Goal: Feedback & Contribution: Leave review/rating

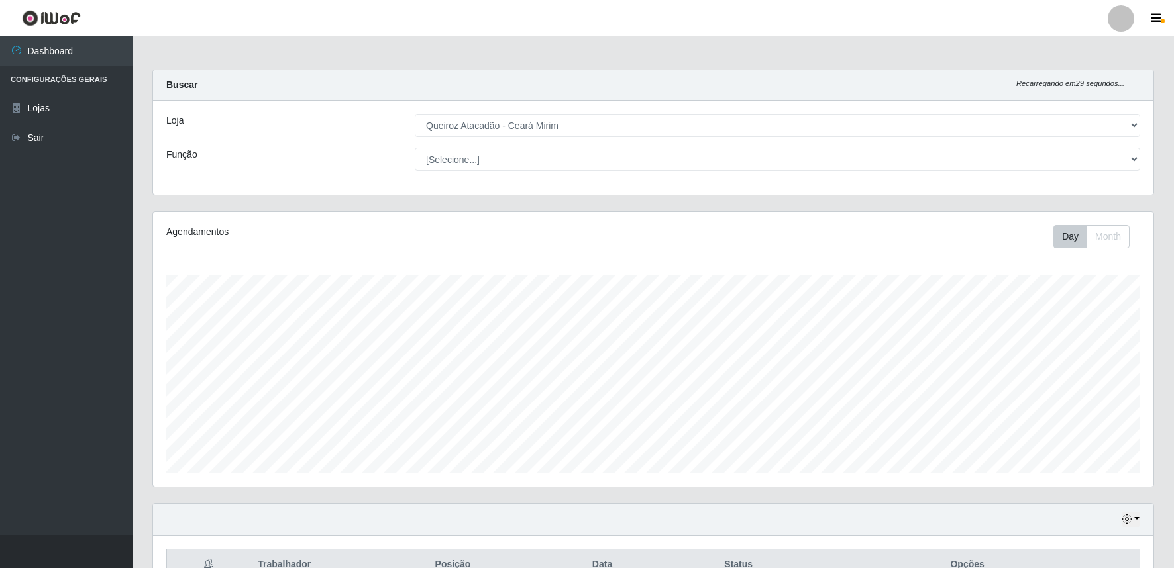
select select "465"
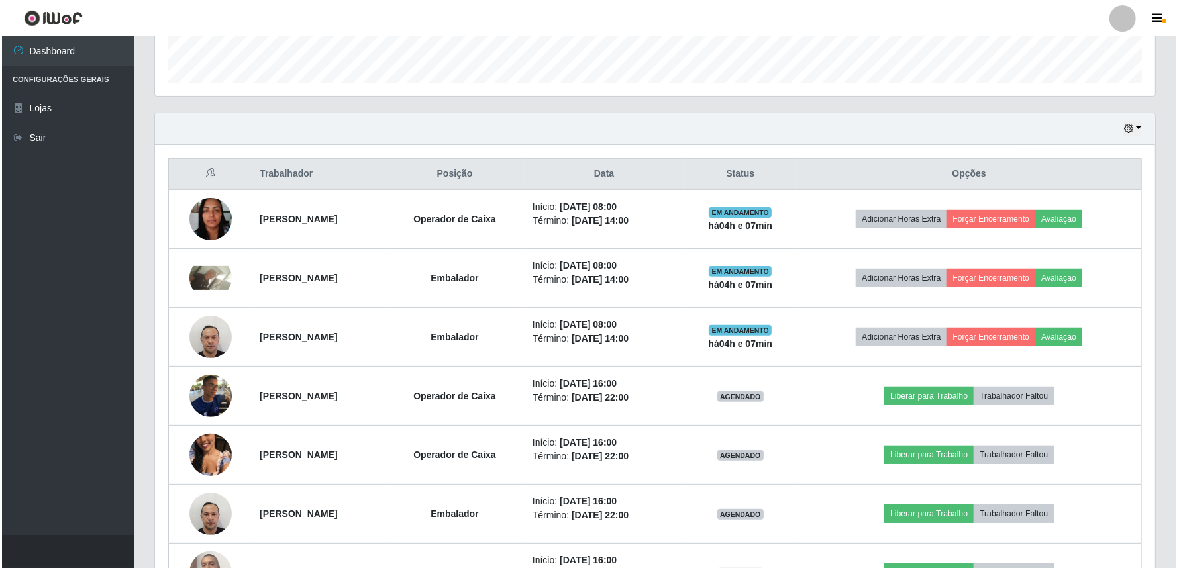
scroll to position [274, 1000]
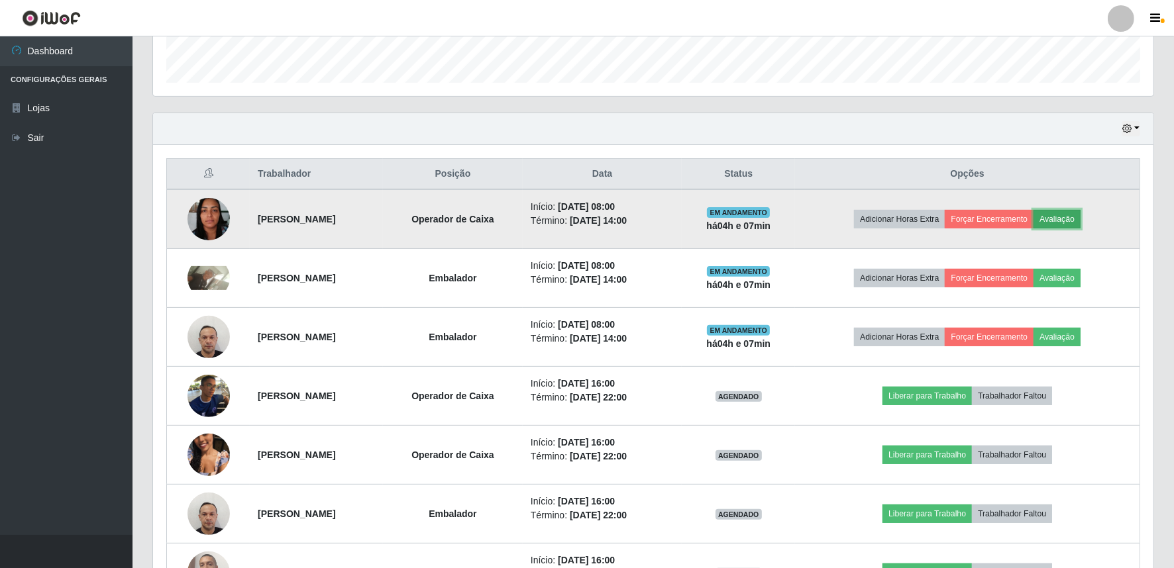
click at [1080, 217] on button "Avaliação" at bounding box center [1056, 219] width 47 height 19
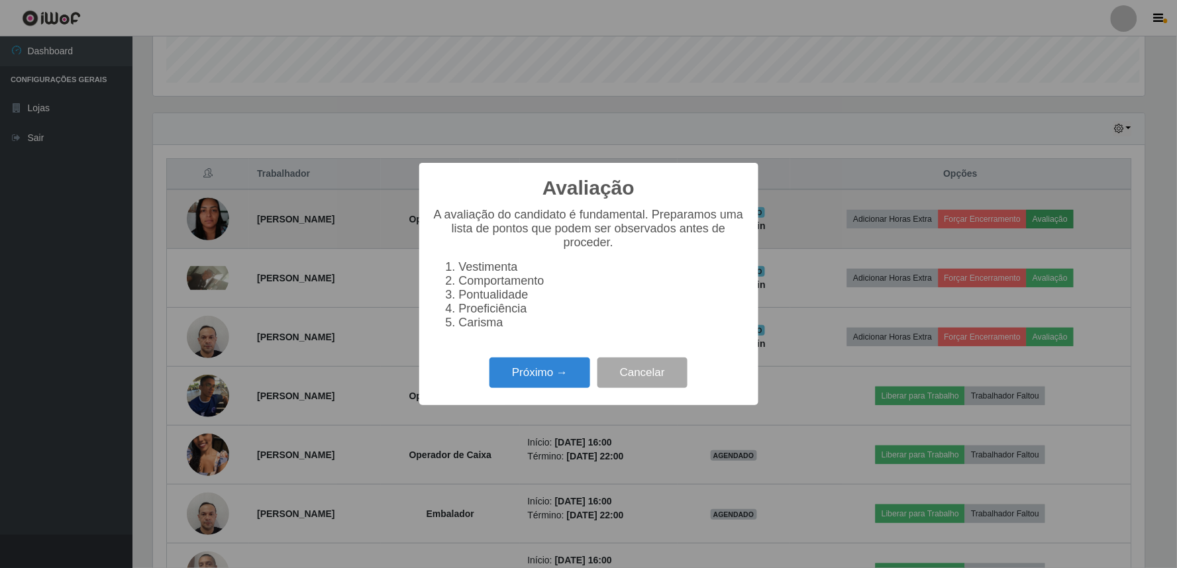
scroll to position [274, 992]
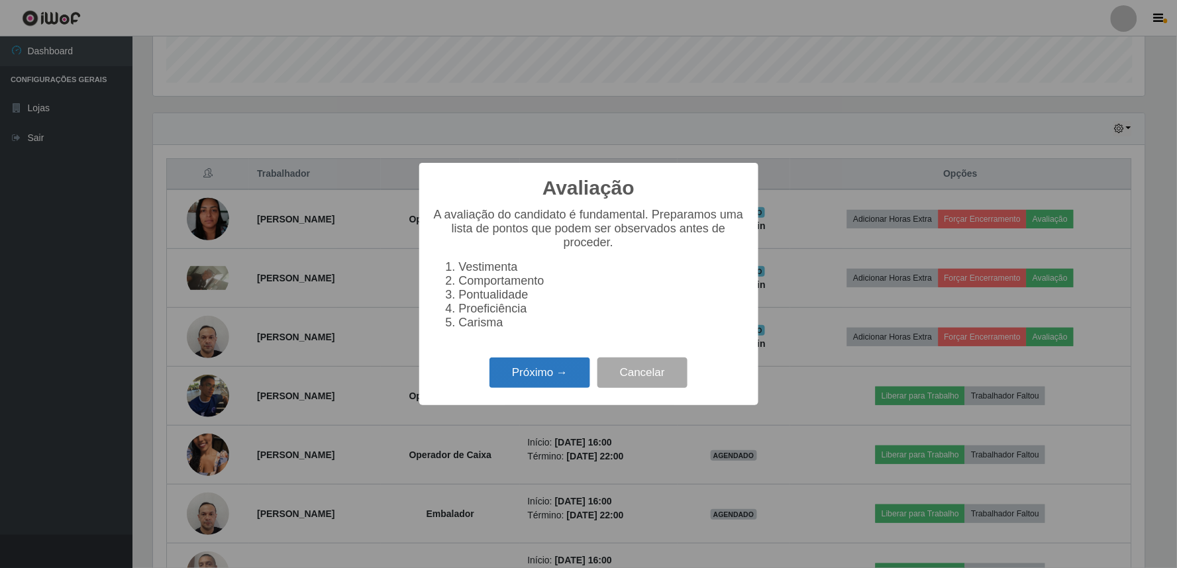
click at [564, 378] on button "Próximo →" at bounding box center [539, 373] width 101 height 31
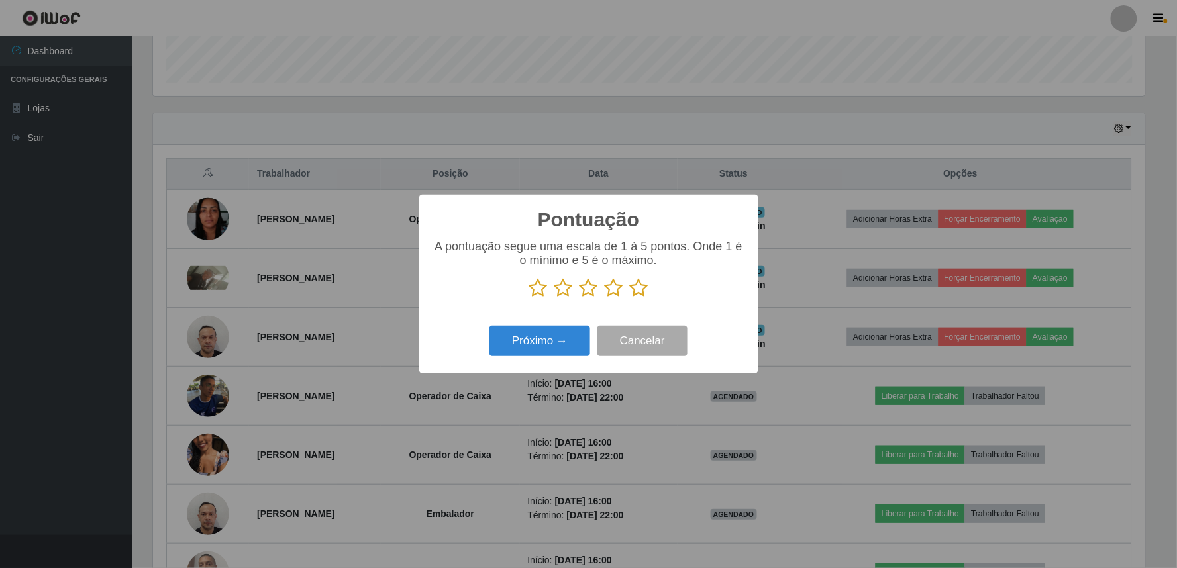
click at [585, 292] on icon at bounding box center [589, 288] width 19 height 20
click at [580, 298] on input "radio" at bounding box center [580, 298] width 0 height 0
click at [565, 347] on button "Próximo →" at bounding box center [539, 341] width 101 height 31
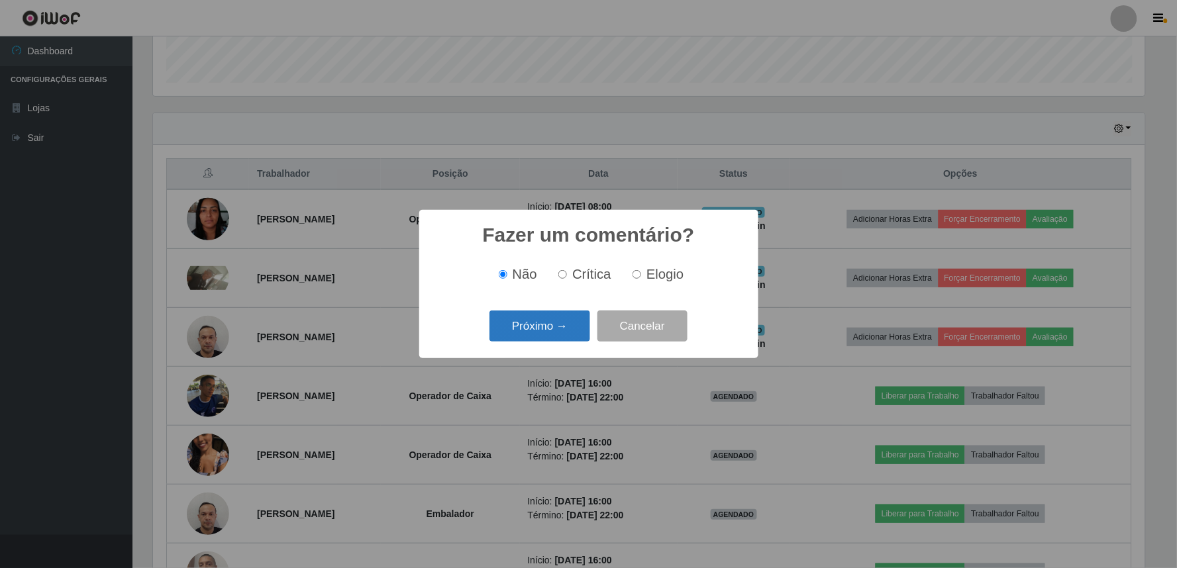
click at [545, 329] on button "Próximo →" at bounding box center [539, 326] width 101 height 31
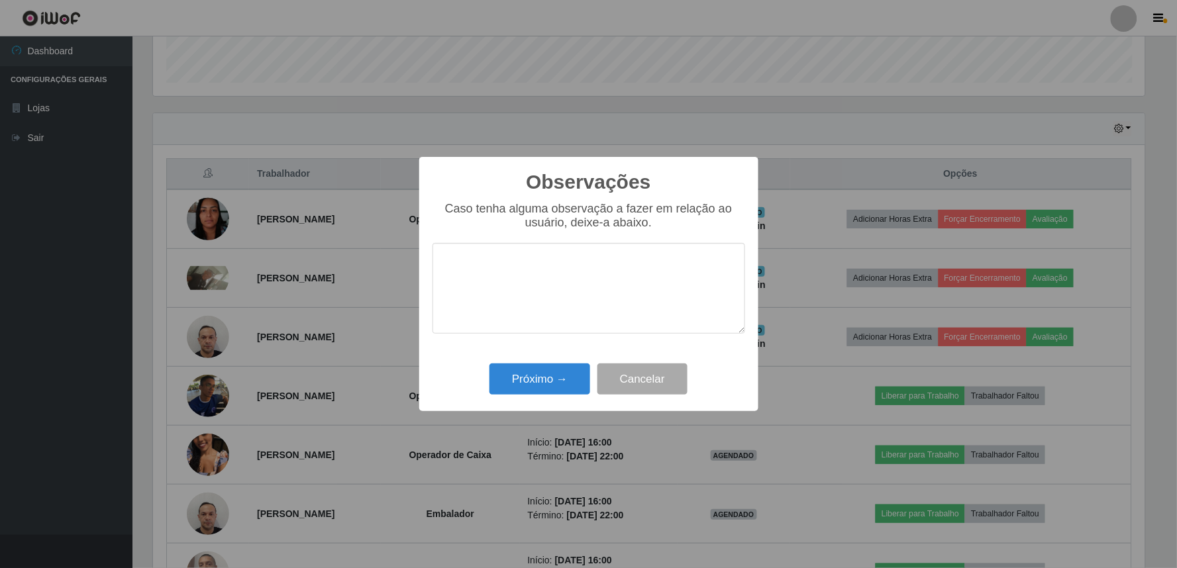
click at [552, 301] on textarea at bounding box center [589, 288] width 313 height 91
type textarea "uso de celular em horário de trabalho,"
click at [521, 382] on button "Próximo →" at bounding box center [539, 379] width 101 height 31
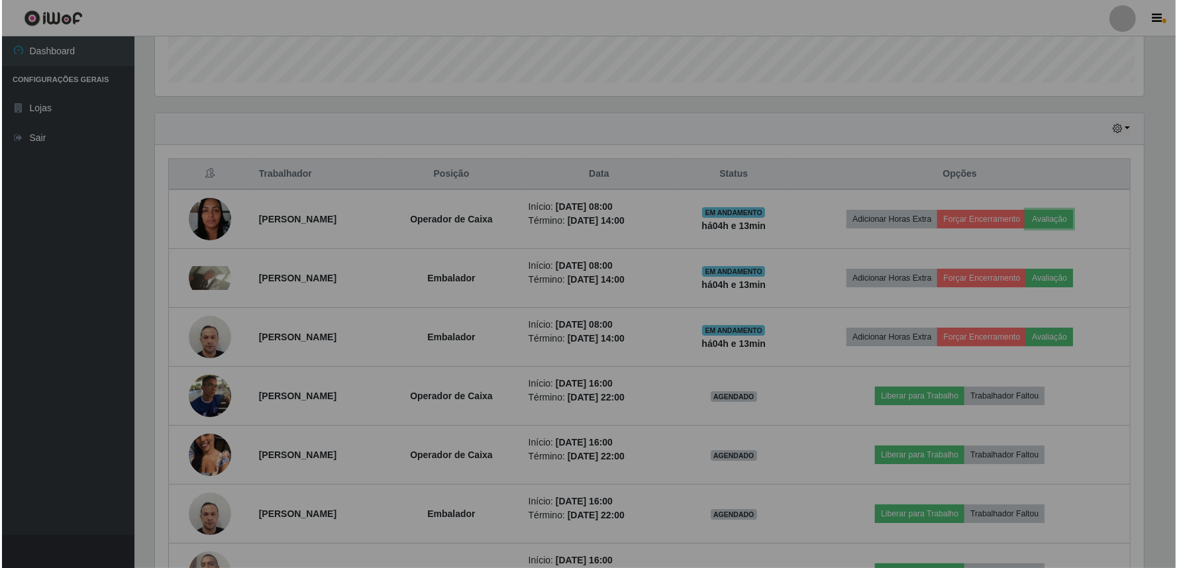
scroll to position [274, 1000]
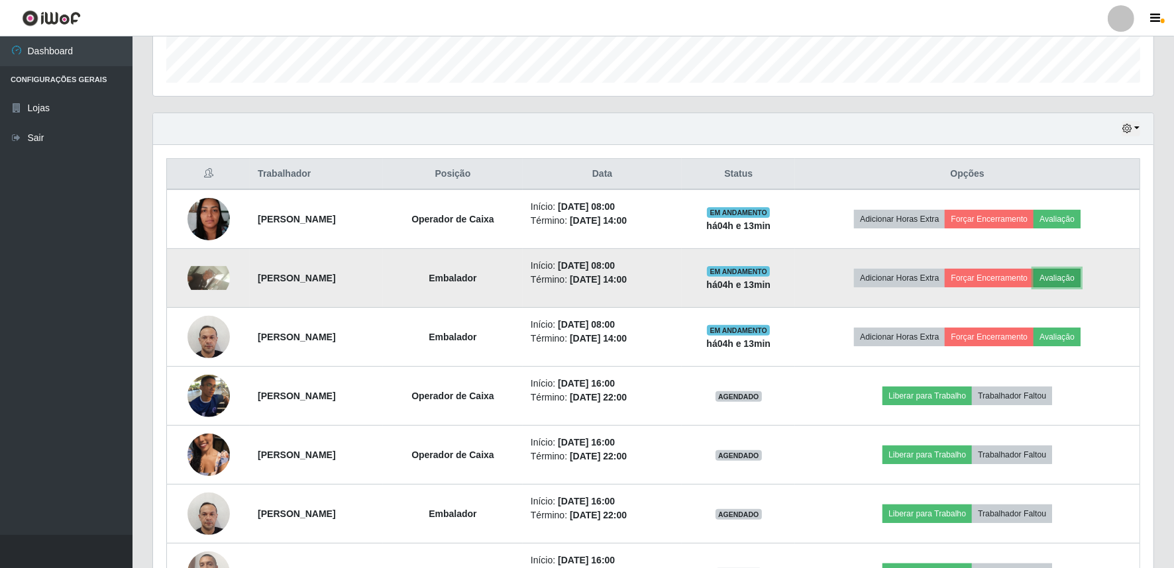
click at [1078, 280] on button "Avaliação" at bounding box center [1056, 278] width 47 height 19
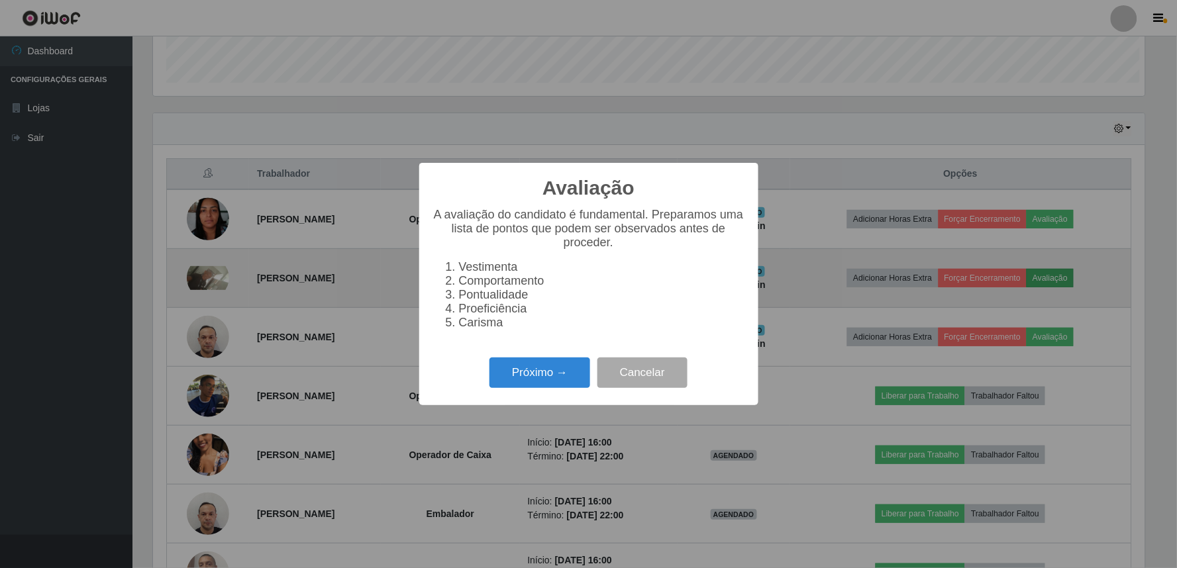
scroll to position [274, 992]
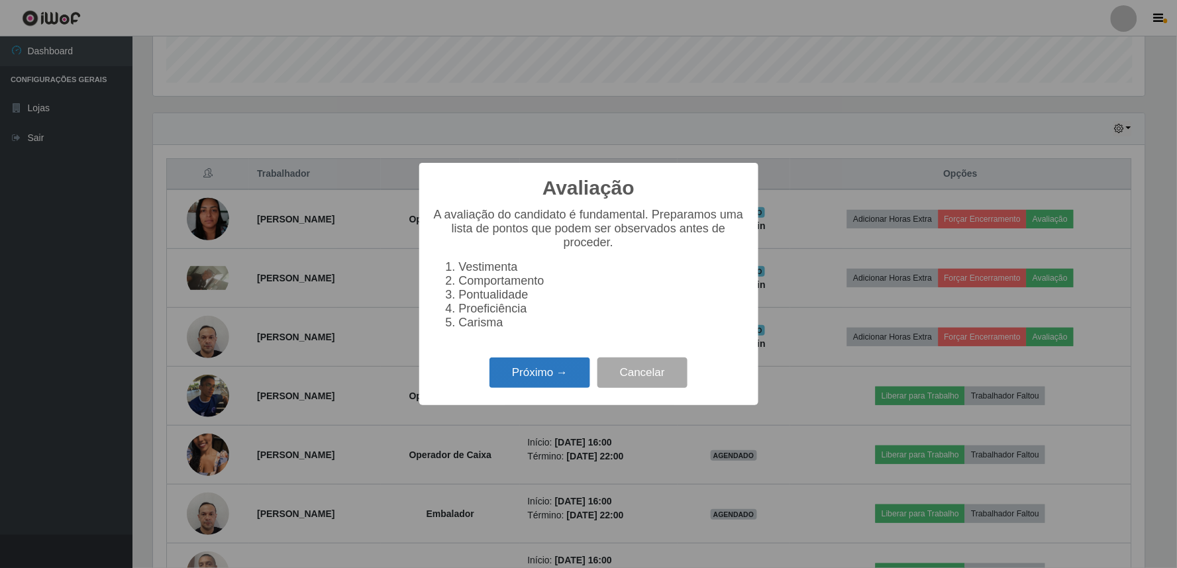
click at [565, 382] on button "Próximo →" at bounding box center [539, 373] width 101 height 31
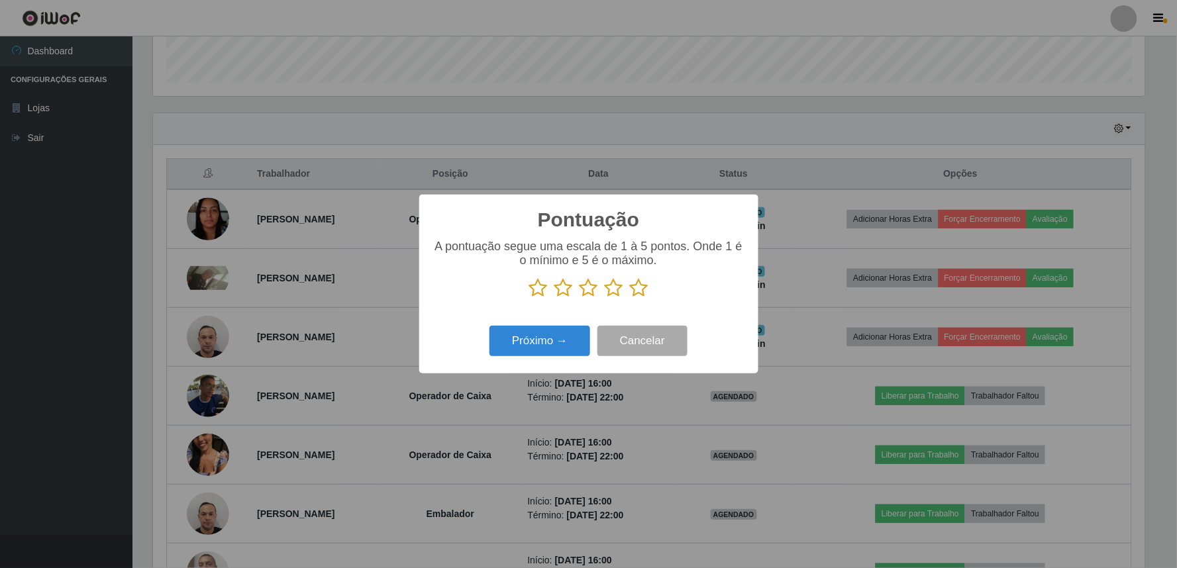
scroll to position [662064, 661346]
click at [609, 290] on icon at bounding box center [614, 288] width 19 height 20
click at [605, 298] on input "radio" at bounding box center [605, 298] width 0 height 0
click at [560, 336] on button "Próximo →" at bounding box center [539, 341] width 101 height 31
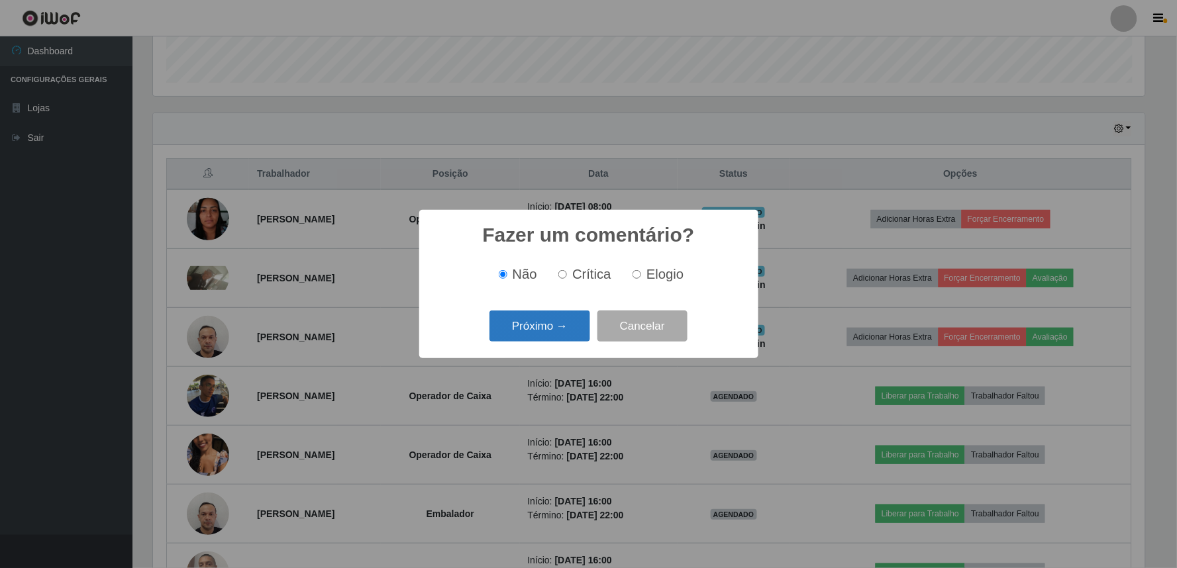
click at [560, 329] on button "Próximo →" at bounding box center [539, 326] width 101 height 31
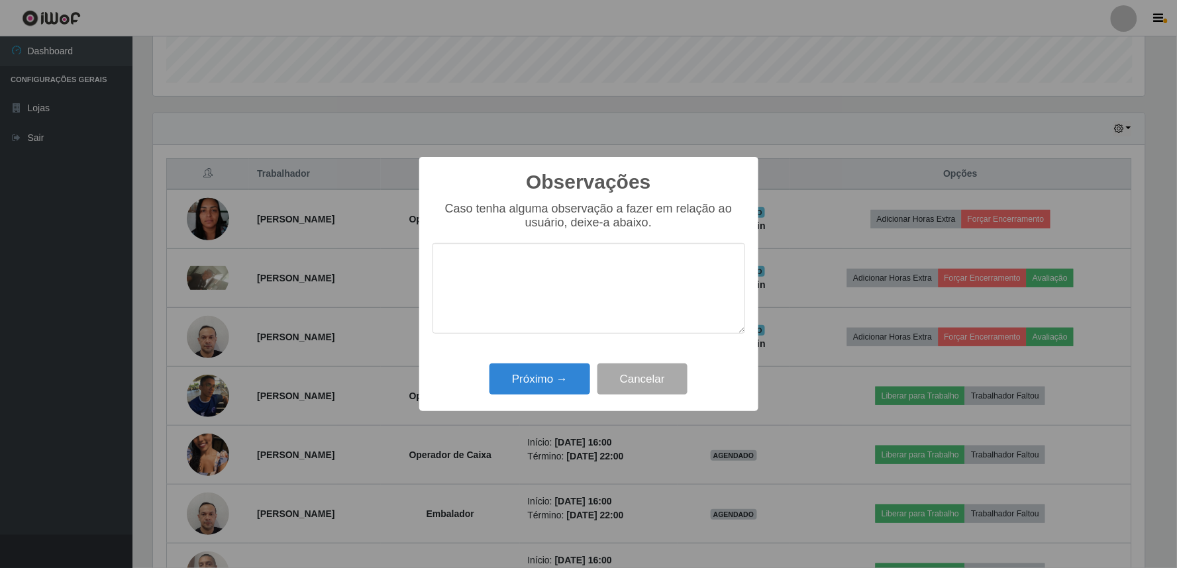
click at [512, 295] on textarea at bounding box center [589, 288] width 313 height 91
type textarea "pontual"
click at [535, 389] on button "Próximo →" at bounding box center [539, 379] width 101 height 31
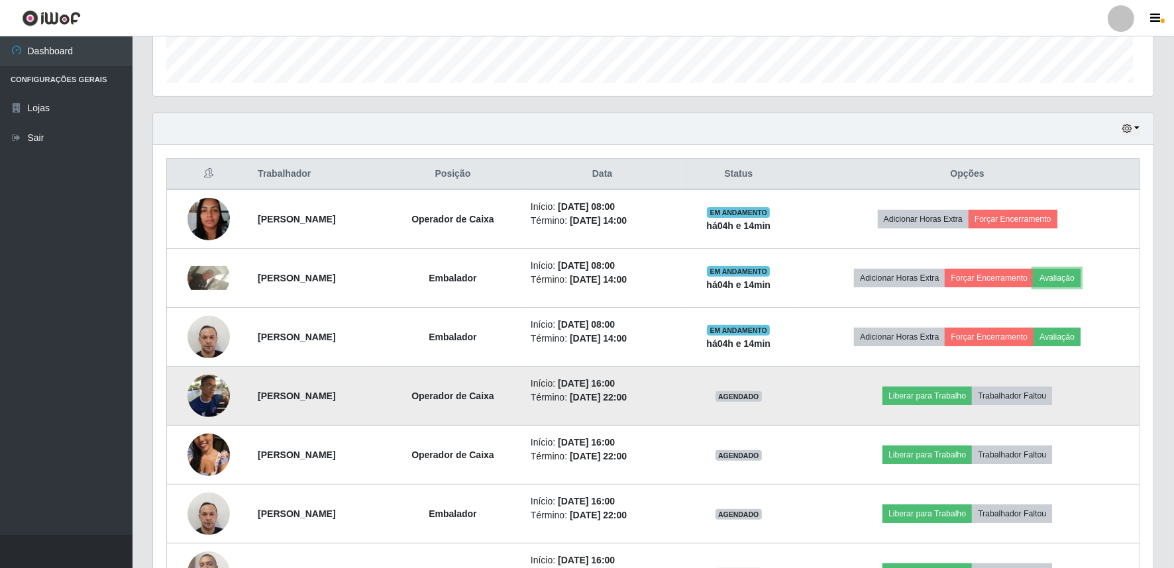
scroll to position [274, 1000]
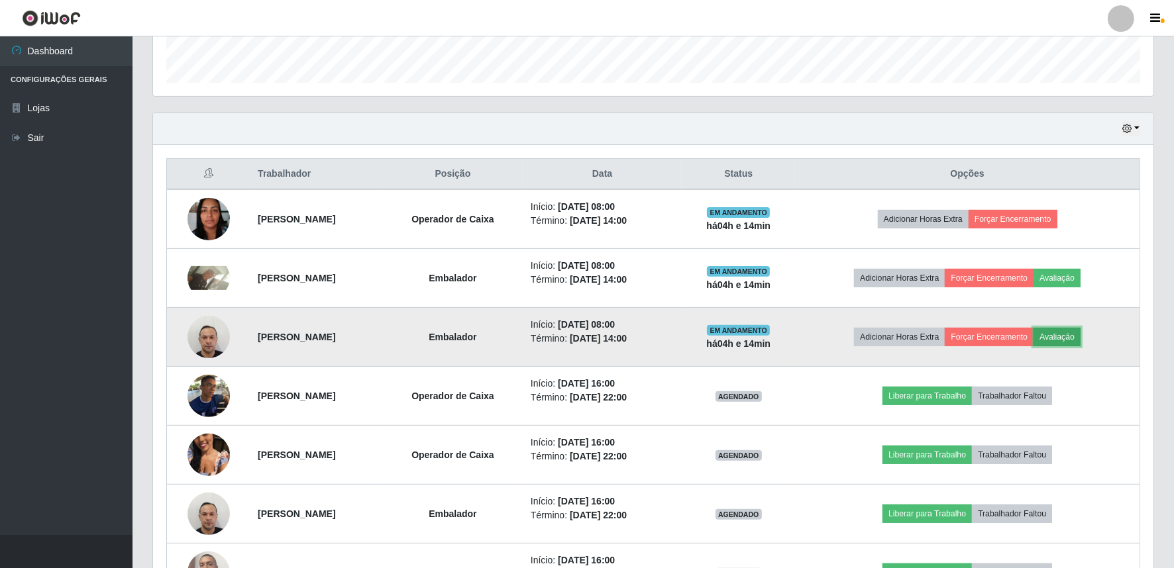
click at [1080, 340] on button "Avaliação" at bounding box center [1056, 337] width 47 height 19
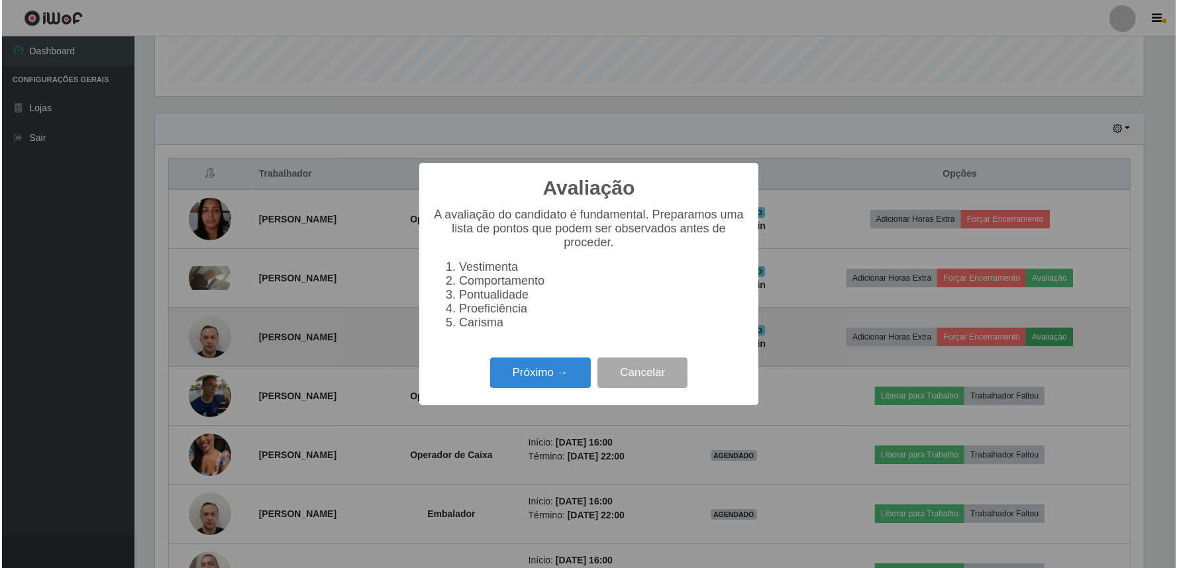
scroll to position [274, 992]
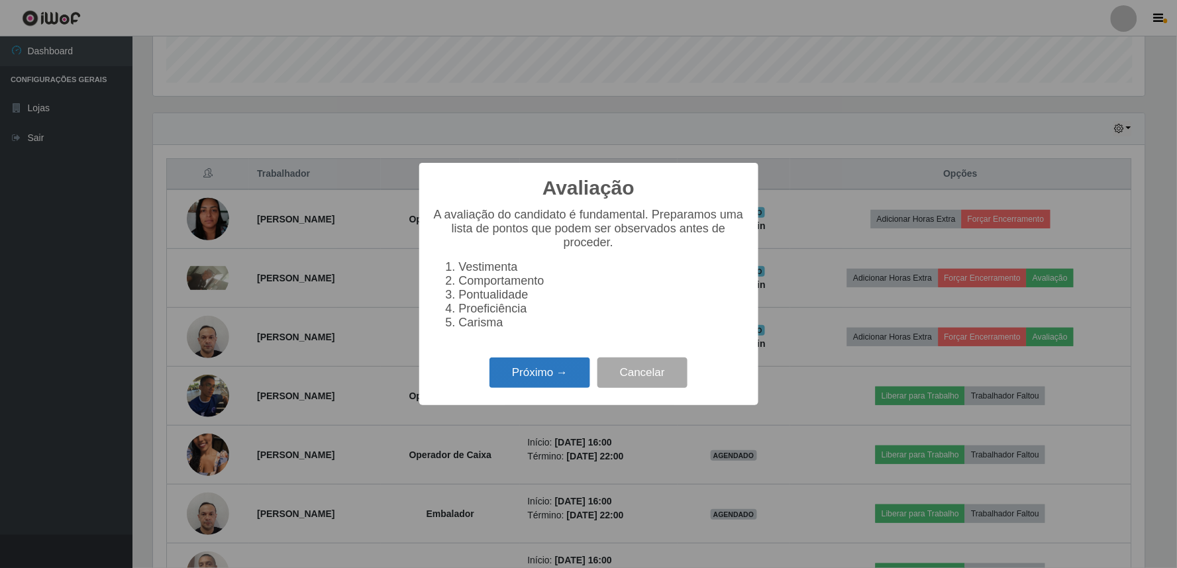
click at [543, 382] on button "Próximo →" at bounding box center [539, 373] width 101 height 31
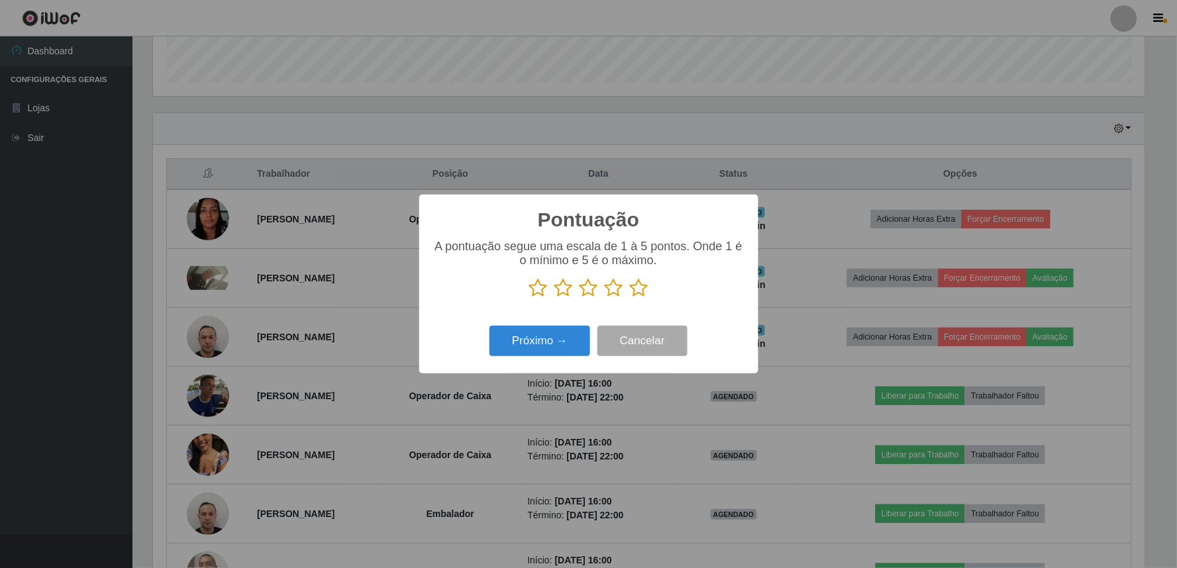
drag, startPoint x: 612, startPoint y: 285, endPoint x: 568, endPoint y: 316, distance: 53.8
click at [611, 285] on icon at bounding box center [614, 288] width 19 height 20
click at [605, 298] on input "radio" at bounding box center [605, 298] width 0 height 0
click at [548, 332] on button "Próximo →" at bounding box center [539, 341] width 101 height 31
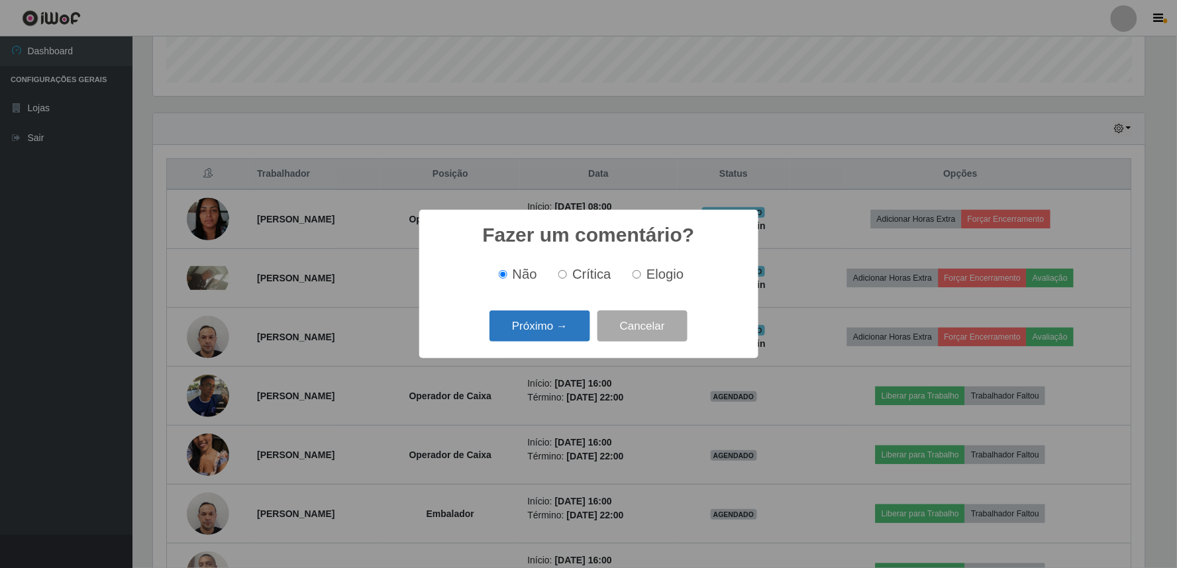
click at [546, 325] on button "Próximo →" at bounding box center [539, 326] width 101 height 31
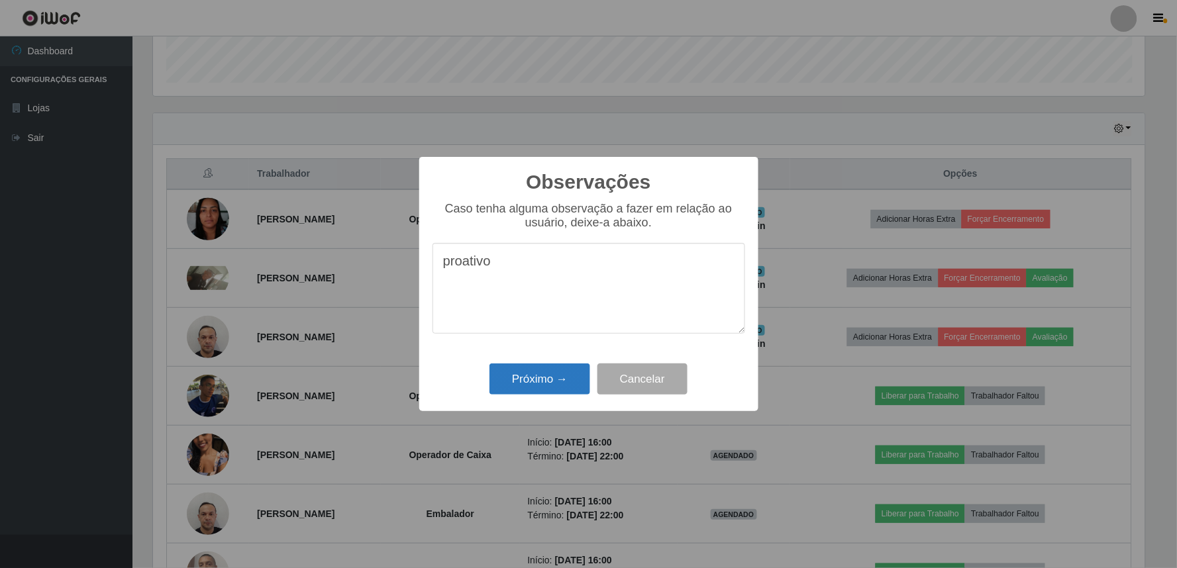
type textarea "proativo"
click at [533, 389] on button "Próximo →" at bounding box center [539, 379] width 101 height 31
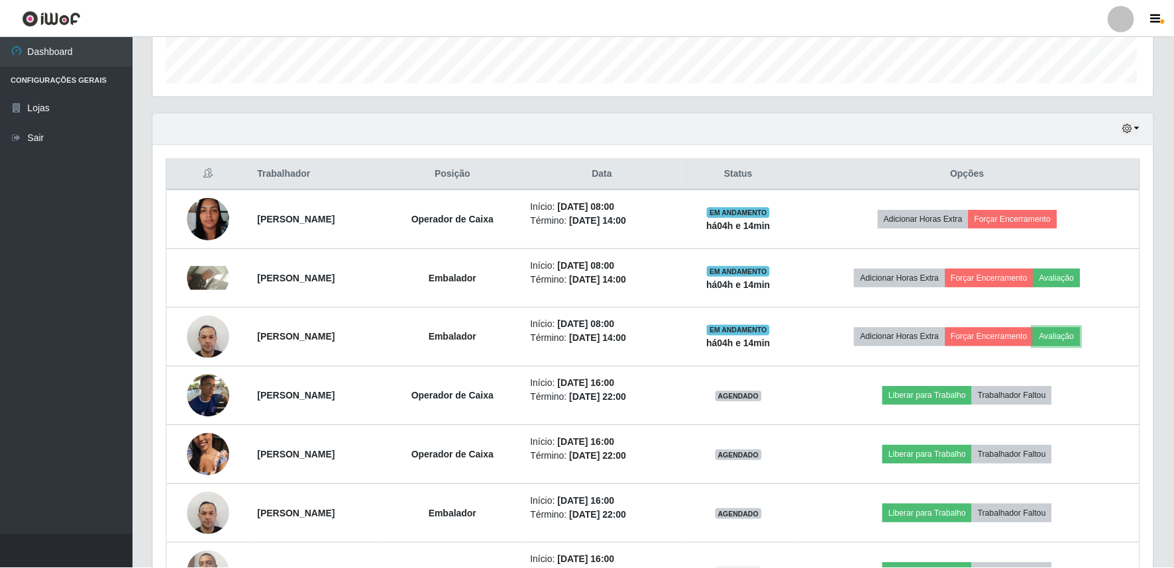
scroll to position [274, 1000]
